Goal: Book appointment/travel/reservation

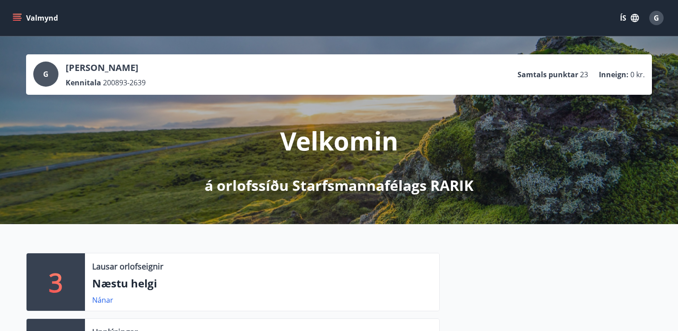
click at [23, 19] on button "Valmynd" at bounding box center [36, 18] width 51 height 16
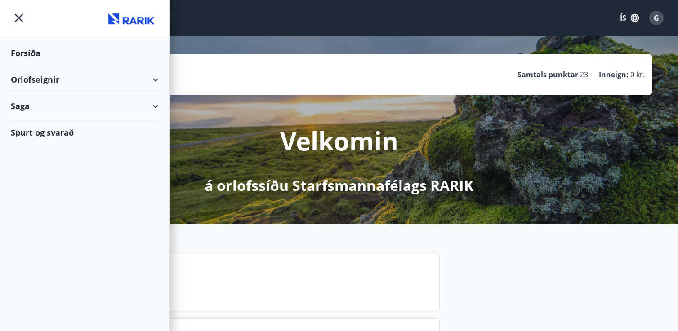
click at [40, 75] on div "Orlofseignir" at bounding box center [85, 80] width 148 height 27
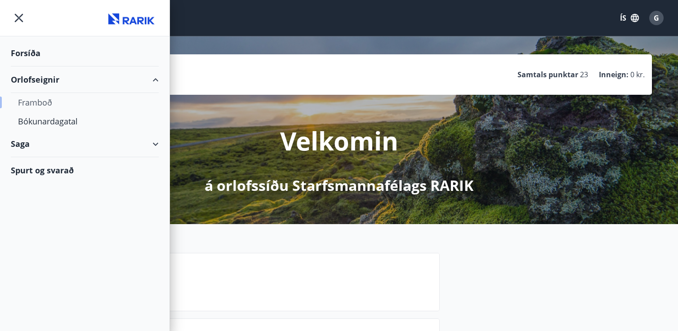
click at [46, 106] on div "Framboð" at bounding box center [84, 102] width 133 height 19
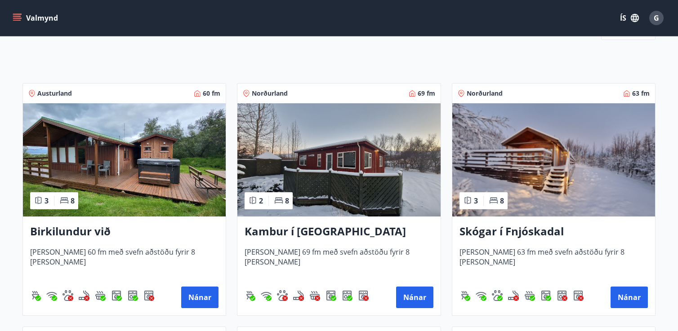
scroll to position [125, 0]
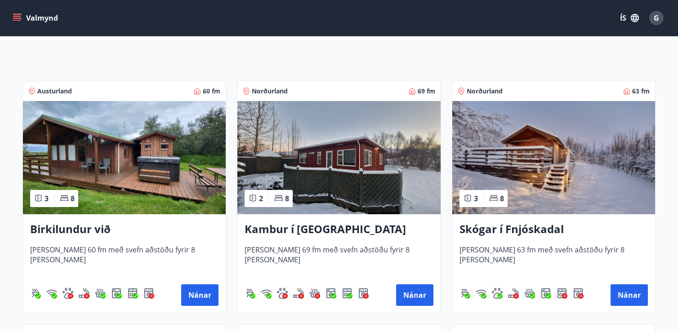
click at [532, 230] on h3 "Skógar í Fnjóskadal" at bounding box center [553, 230] width 188 height 16
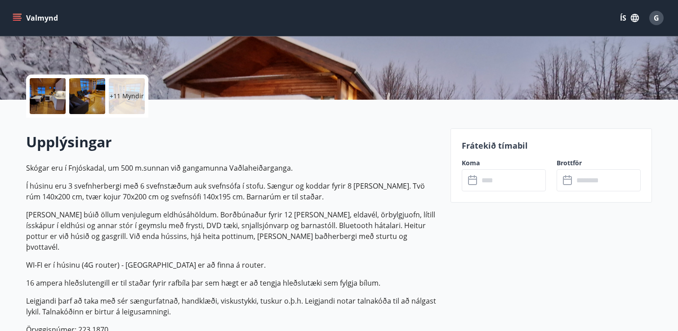
scroll to position [172, 0]
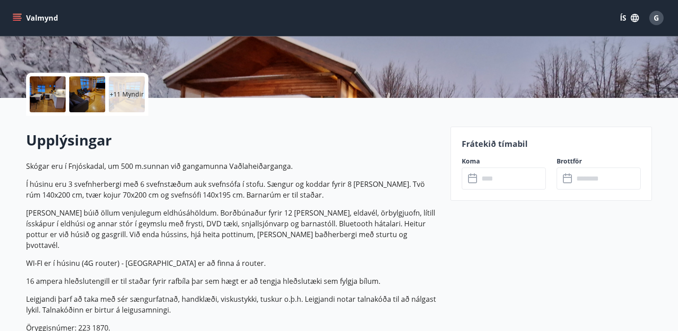
click at [506, 174] on input "text" at bounding box center [512, 179] width 67 height 22
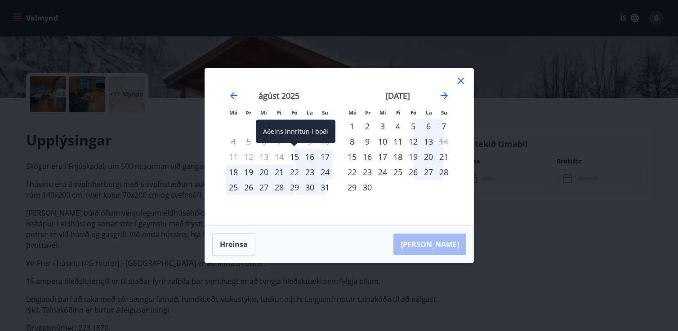
click at [296, 157] on div "15" at bounding box center [294, 156] width 15 height 15
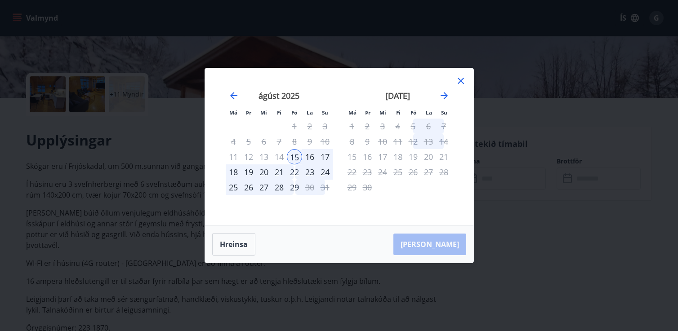
click at [296, 170] on div "22" at bounding box center [294, 171] width 15 height 15
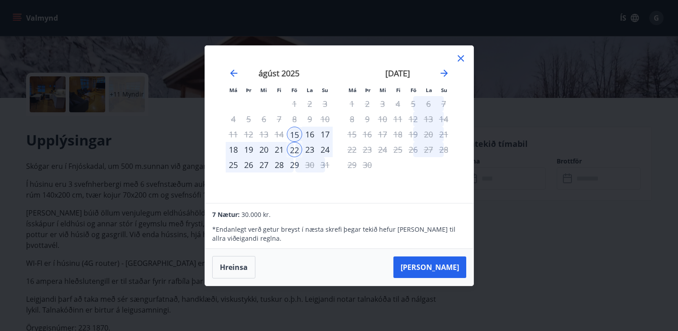
click at [440, 275] on button "[PERSON_NAME]" at bounding box center [429, 268] width 73 height 22
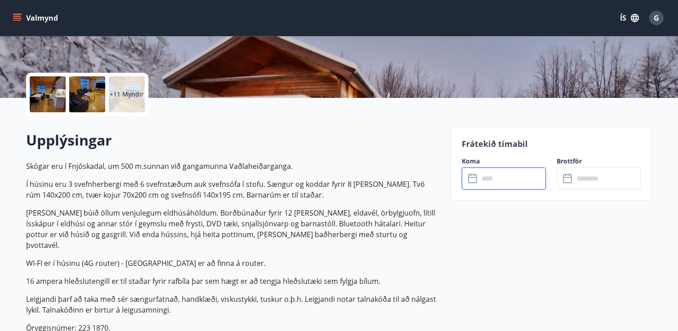
type input "******"
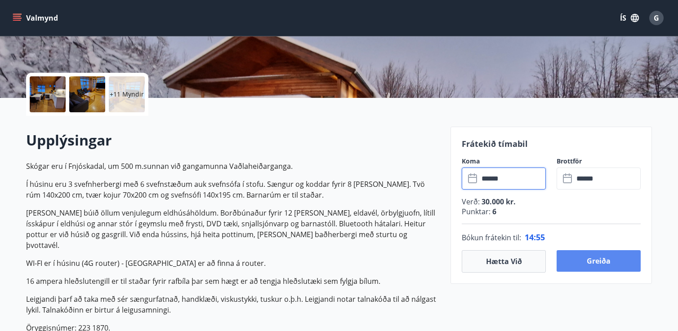
click at [600, 254] on button "Greiða" at bounding box center [598, 261] width 84 height 22
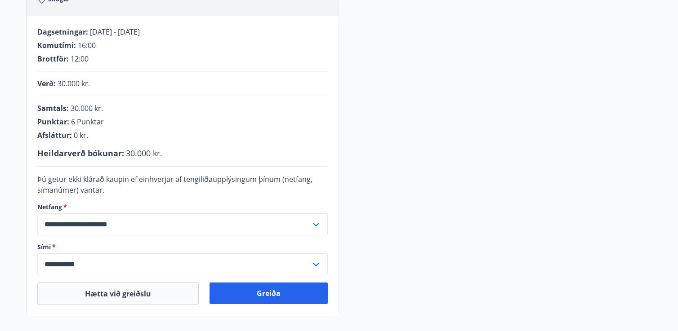
scroll to position [168, 0]
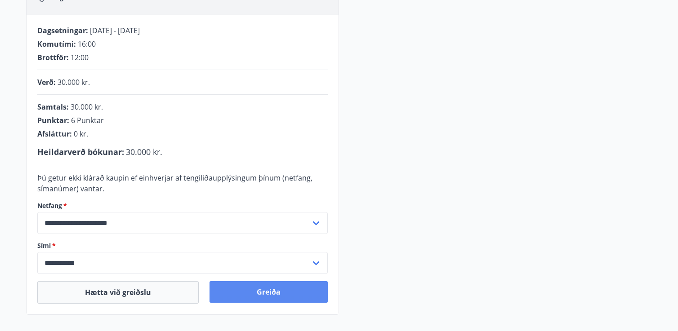
click at [263, 291] on button "Greiða" at bounding box center [268, 292] width 118 height 22
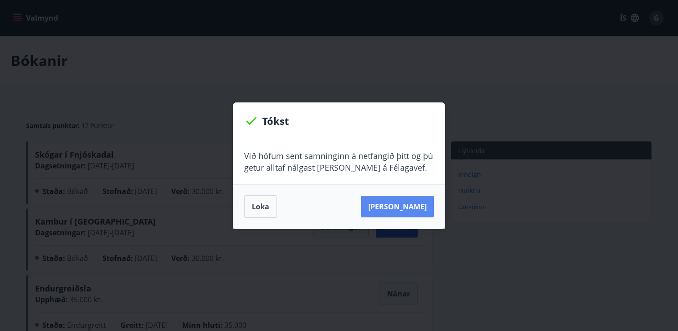
click at [407, 212] on button "[PERSON_NAME]" at bounding box center [397, 207] width 73 height 22
click at [258, 210] on button "Loka" at bounding box center [260, 206] width 33 height 22
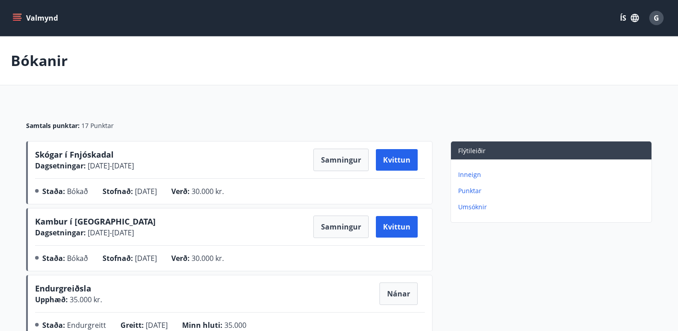
click at [20, 16] on icon "menu" at bounding box center [17, 16] width 8 height 1
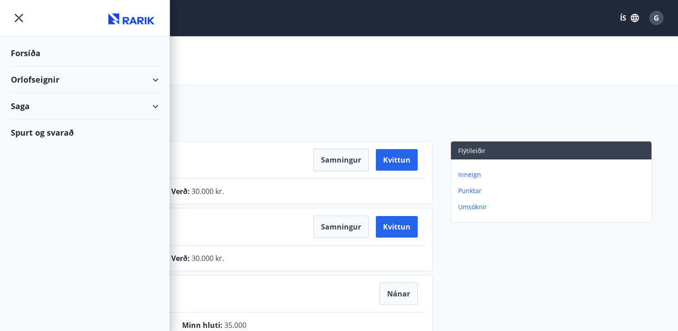
click at [46, 79] on div "Orlofseignir" at bounding box center [85, 80] width 148 height 27
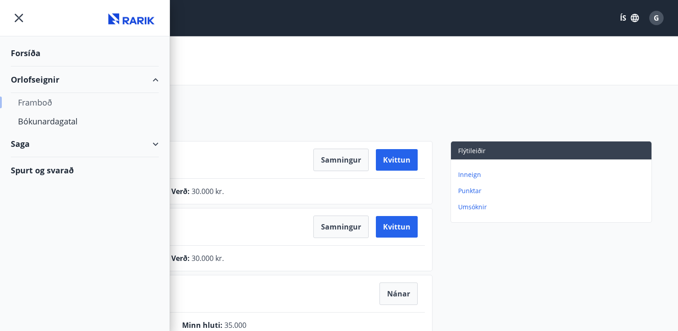
click at [41, 105] on div "Framboð" at bounding box center [84, 102] width 133 height 19
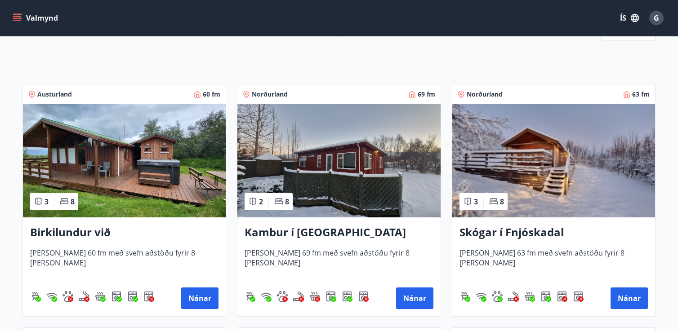
click at [506, 230] on h3 "Skógar í Fnjóskadal" at bounding box center [553, 233] width 188 height 16
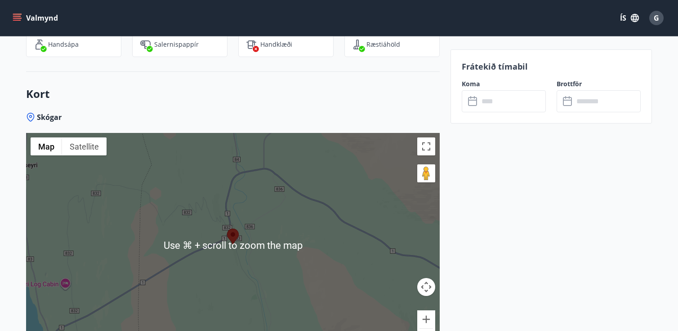
scroll to position [1431, 0]
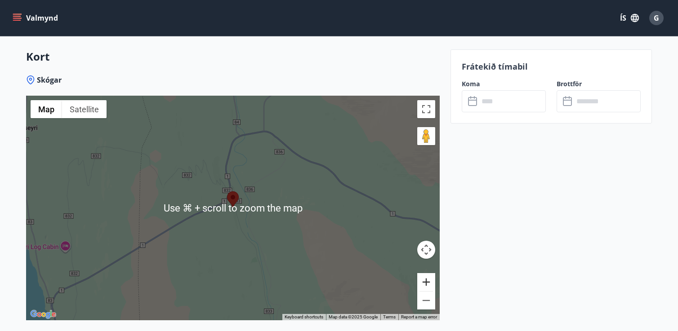
click at [427, 273] on button "Zoom in" at bounding box center [426, 282] width 18 height 18
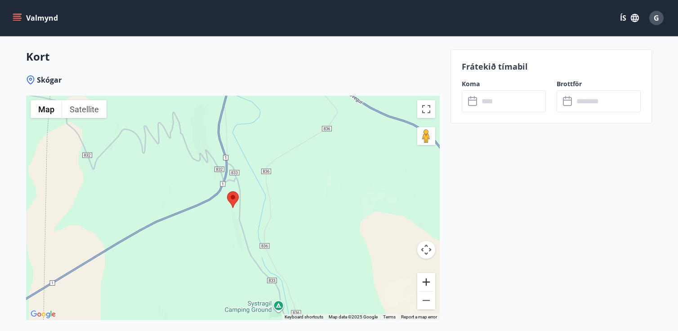
click at [427, 273] on button "Zoom in" at bounding box center [426, 282] width 18 height 18
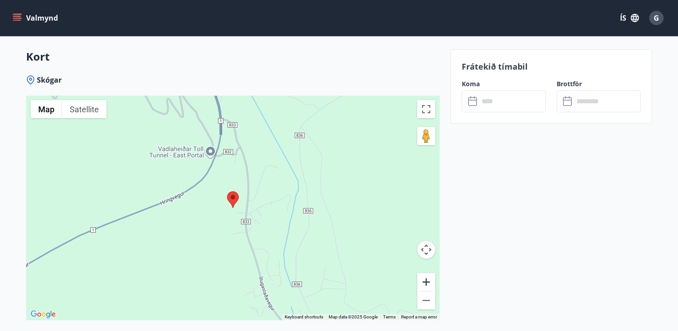
click at [427, 273] on button "Zoom in" at bounding box center [426, 282] width 18 height 18
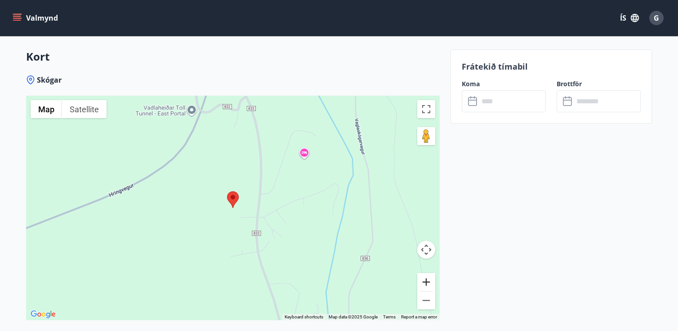
click at [427, 273] on button "Zoom in" at bounding box center [426, 282] width 18 height 18
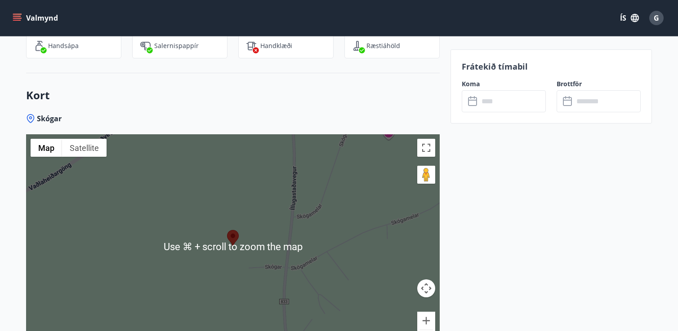
scroll to position [1391, 0]
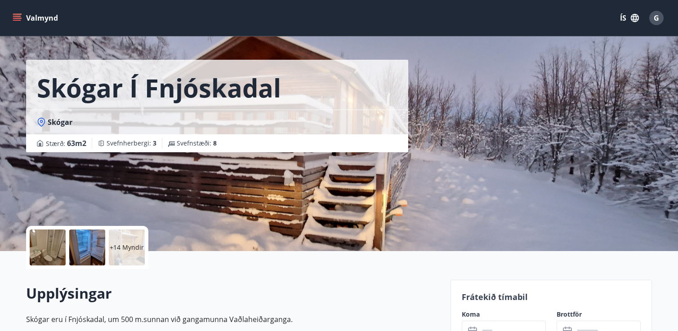
scroll to position [16, 0]
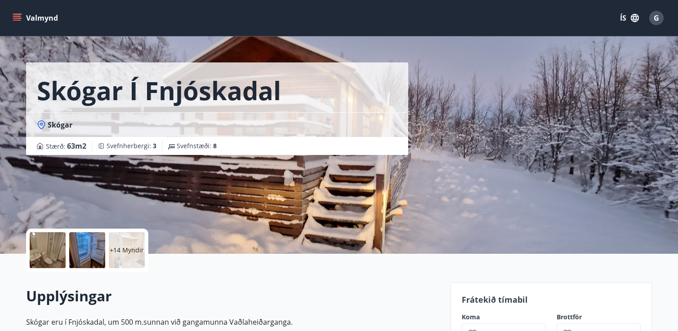
click at [40, 125] on icon at bounding box center [41, 124] width 3 height 3
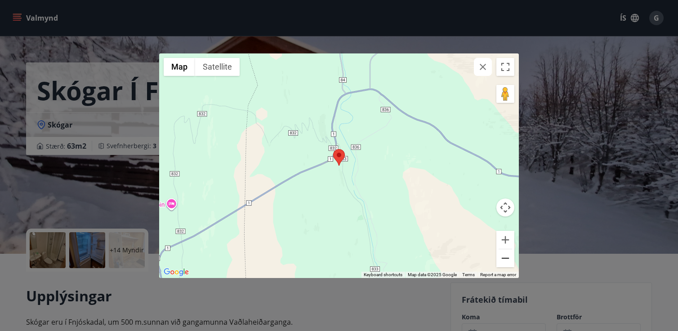
click at [507, 264] on button "Zoom out" at bounding box center [505, 258] width 18 height 18
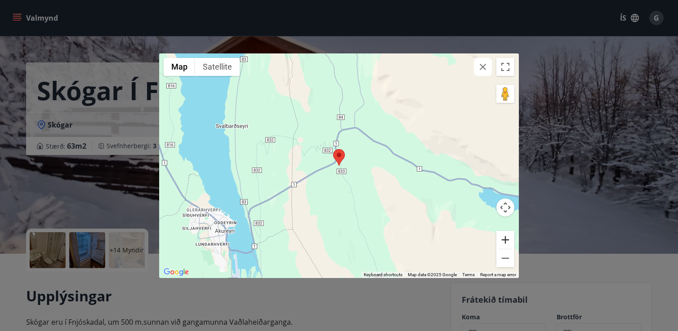
click at [503, 241] on button "Zoom in" at bounding box center [505, 240] width 18 height 18
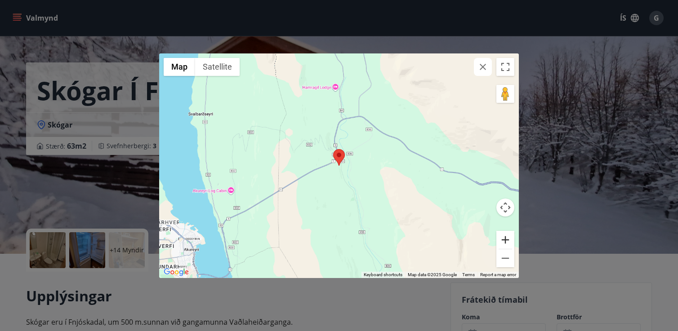
click at [503, 241] on button "Zoom in" at bounding box center [505, 240] width 18 height 18
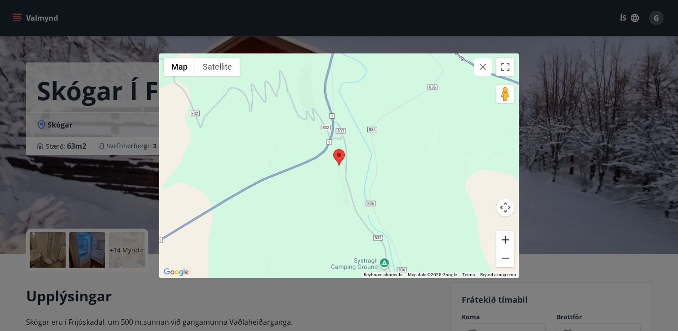
click at [503, 241] on button "Zoom in" at bounding box center [505, 240] width 18 height 18
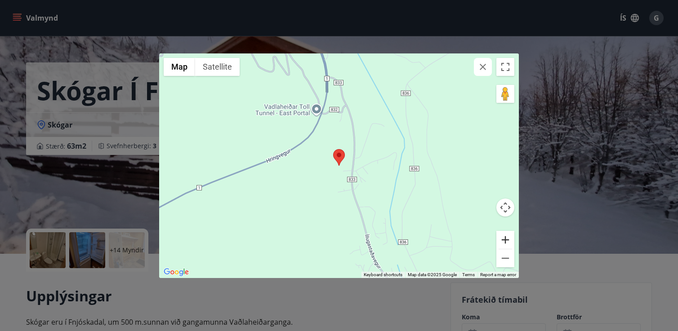
click at [503, 241] on button "Zoom in" at bounding box center [505, 240] width 18 height 18
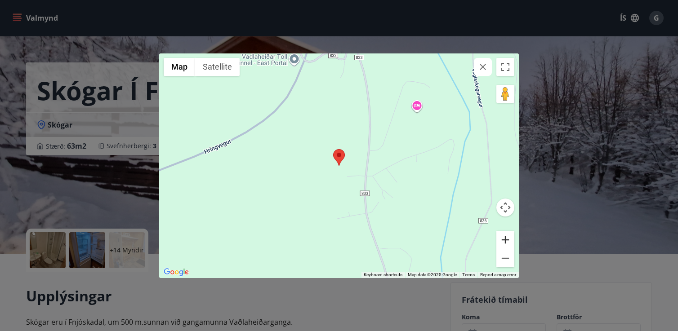
click at [503, 241] on button "Zoom in" at bounding box center [505, 240] width 18 height 18
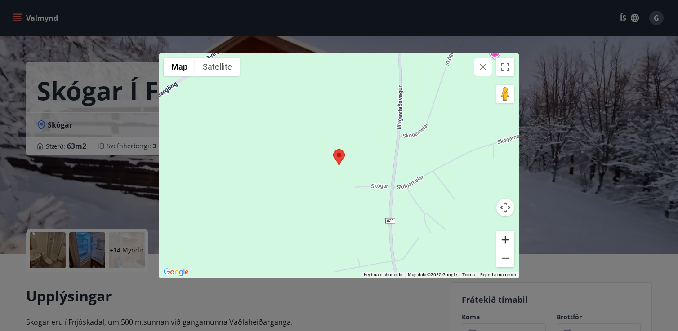
click at [503, 241] on button "Zoom in" at bounding box center [505, 240] width 18 height 18
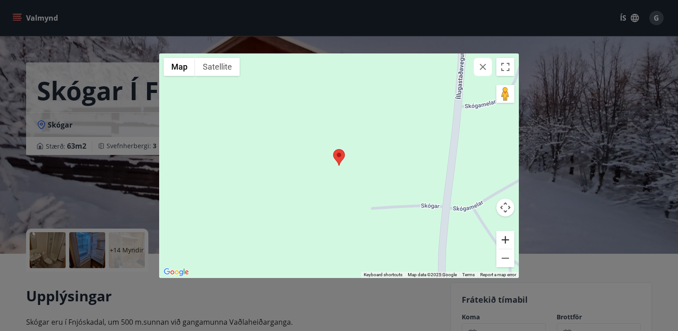
click at [503, 241] on button "Zoom in" at bounding box center [505, 240] width 18 height 18
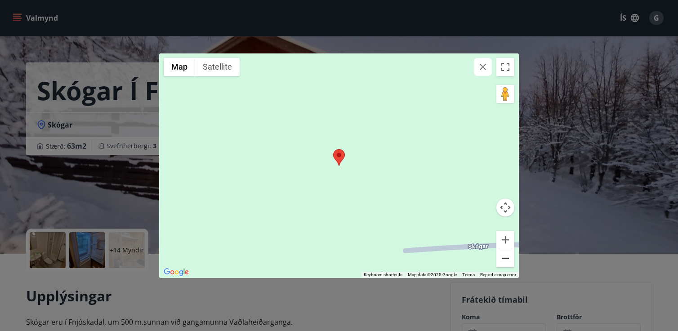
click at [502, 262] on button "Zoom out" at bounding box center [505, 258] width 18 height 18
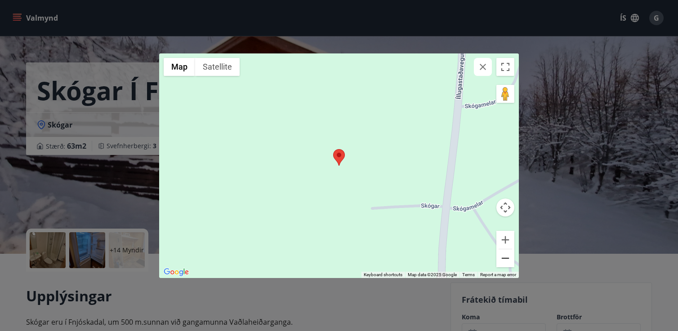
click at [502, 262] on button "Zoom out" at bounding box center [505, 258] width 18 height 18
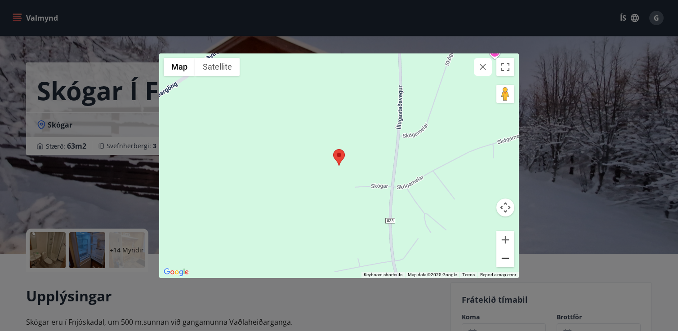
click at [508, 260] on button "Zoom out" at bounding box center [505, 258] width 18 height 18
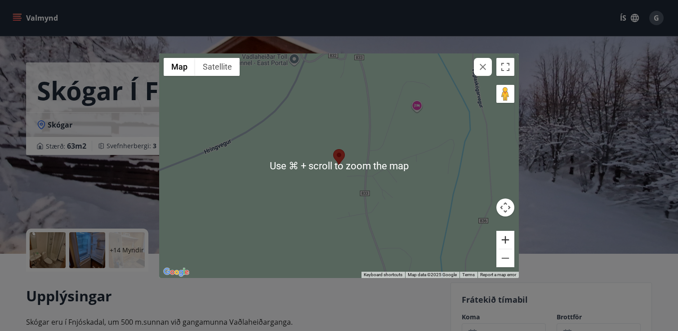
click at [508, 240] on button "Zoom in" at bounding box center [505, 240] width 18 height 18
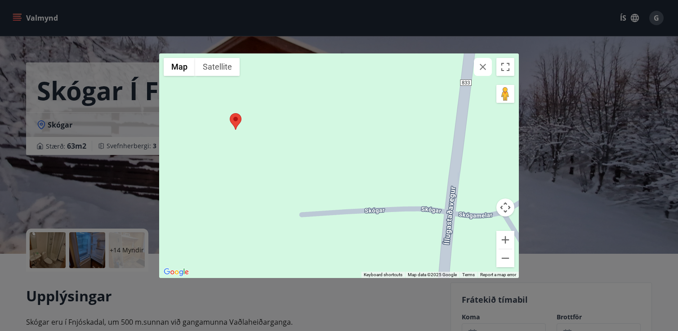
drag, startPoint x: 380, startPoint y: 230, endPoint x: 271, endPoint y: 193, distance: 114.8
click at [271, 193] on div at bounding box center [338, 165] width 359 height 225
click at [506, 257] on button "Zoom out" at bounding box center [505, 258] width 18 height 18
